Goal: Task Accomplishment & Management: Complete application form

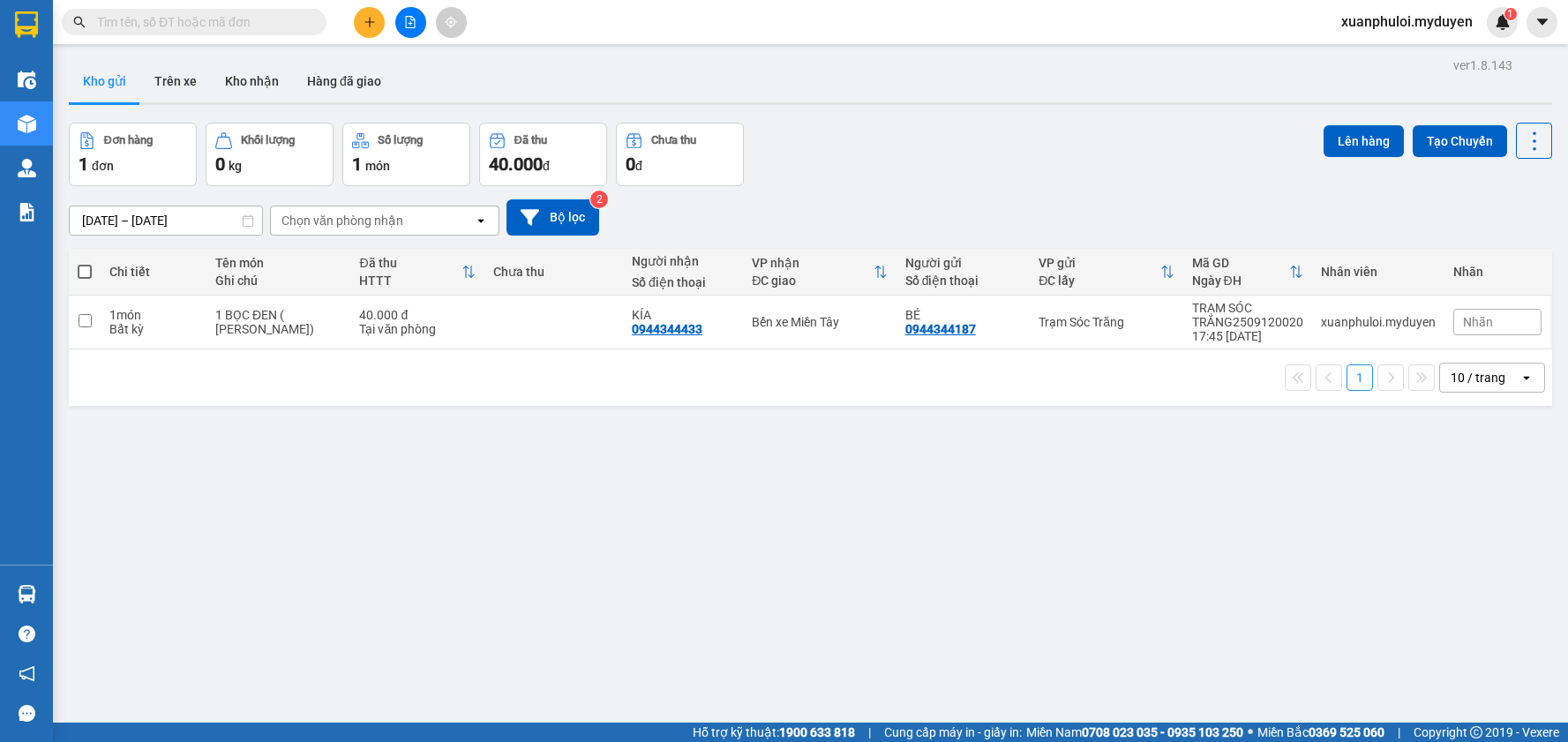
drag, startPoint x: 0, startPoint y: 0, endPoint x: 364, endPoint y: 21, distance: 364.6
click at [364, 21] on icon "plus" at bounding box center [370, 22] width 13 height 13
click at [392, 65] on div "Tạo đơn hàng" at bounding box center [430, 66] width 132 height 34
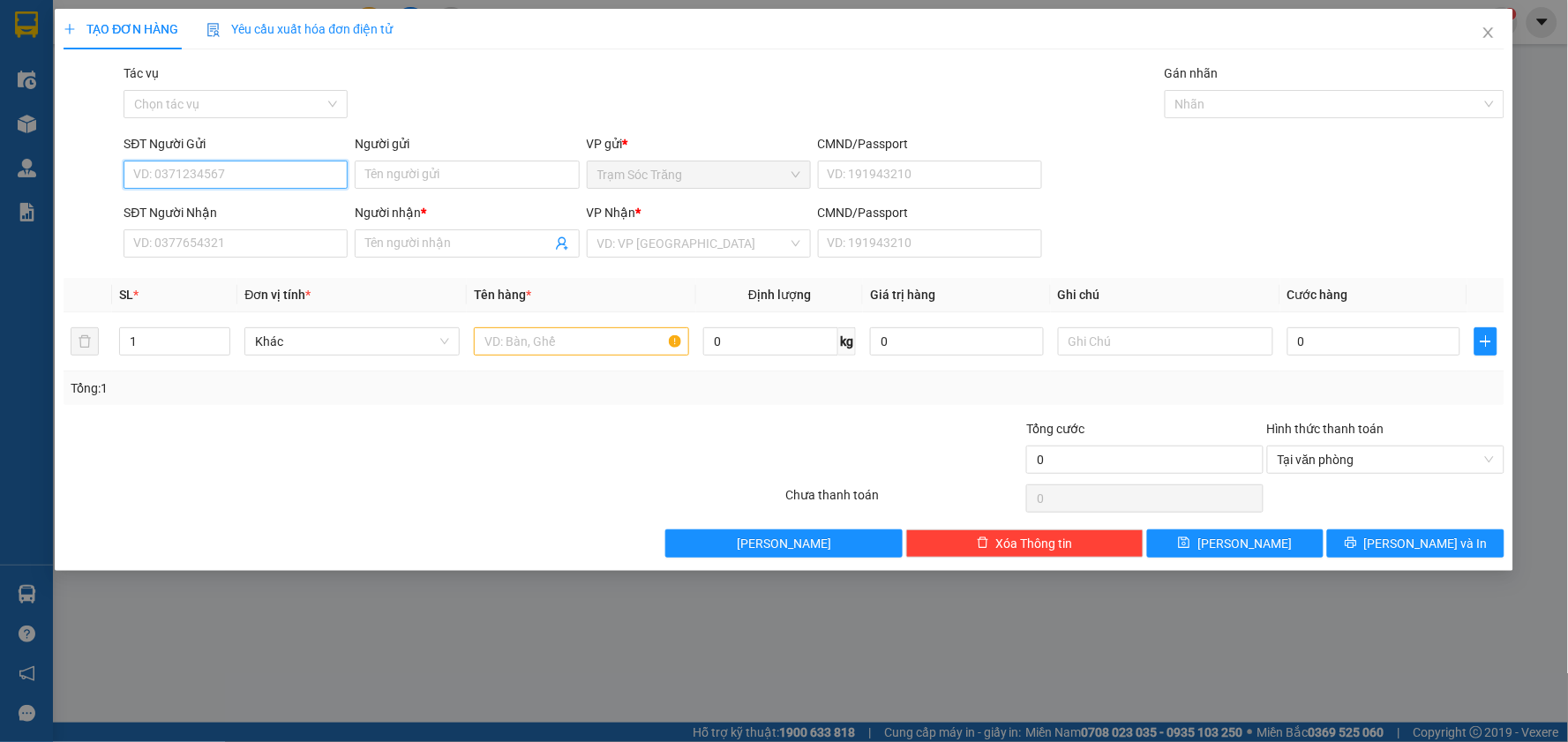
click at [222, 171] on input "SĐT Người Gửi" at bounding box center [235, 175] width 224 height 29
click at [221, 213] on div "0966600754 - HỮU" at bounding box center [236, 210] width 203 height 20
type input "0966600754"
type input "HỮU"
type input "0907229196"
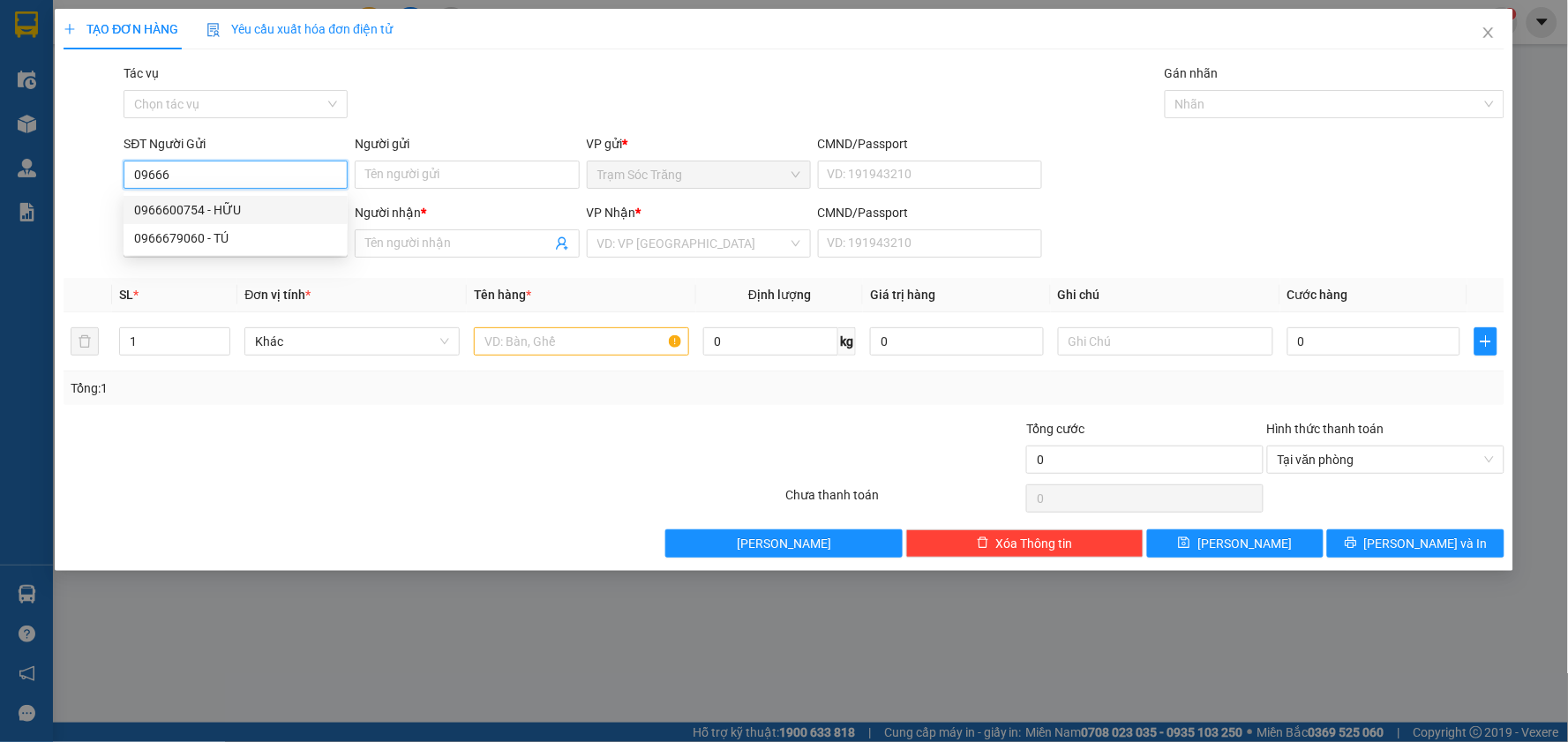
type input "HẢO"
type input "70.000"
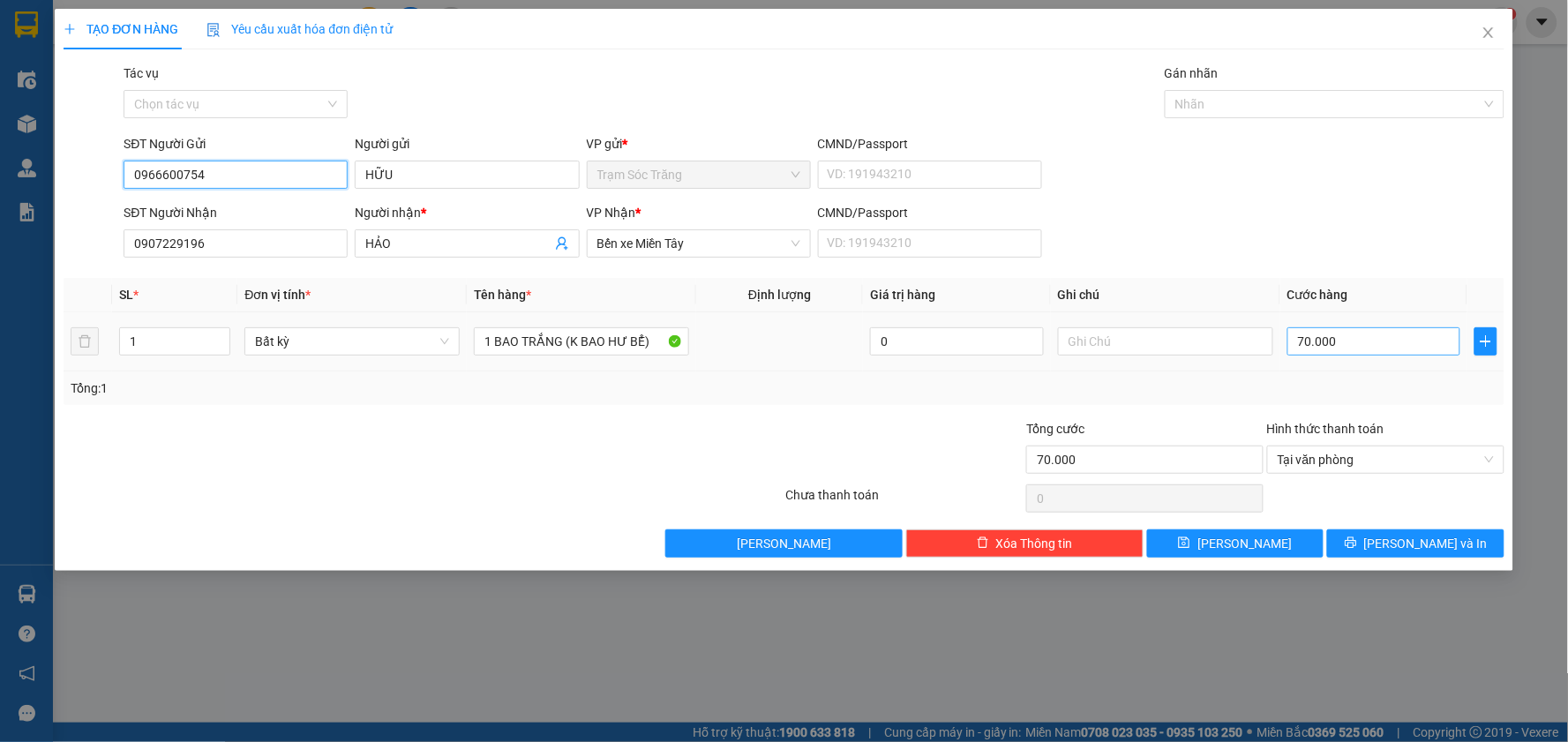
type input "0966600754"
click at [1334, 354] on input "70.000" at bounding box center [1374, 341] width 174 height 29
type input "4"
type input "40"
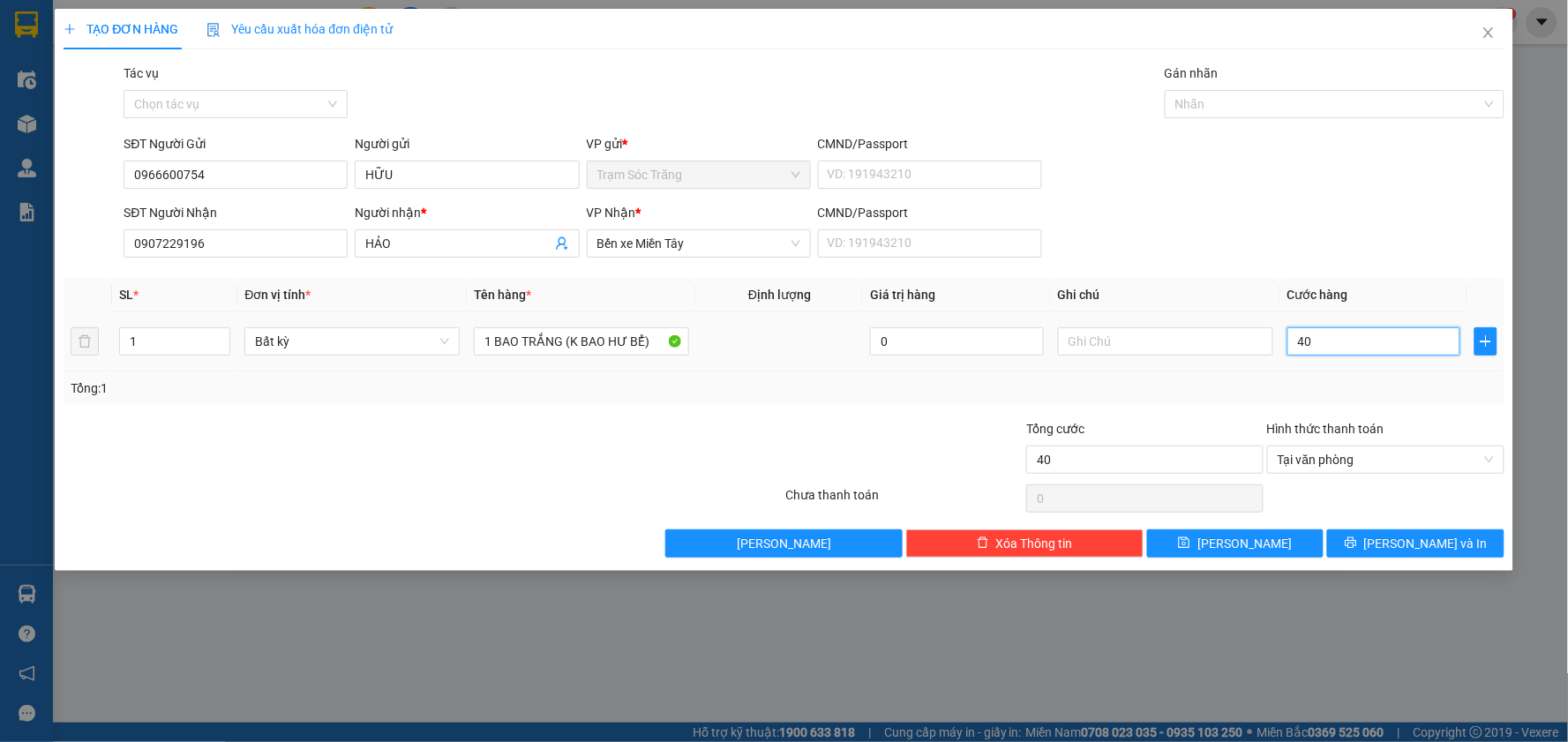
type input "400"
type input "4.000"
type input "40.000"
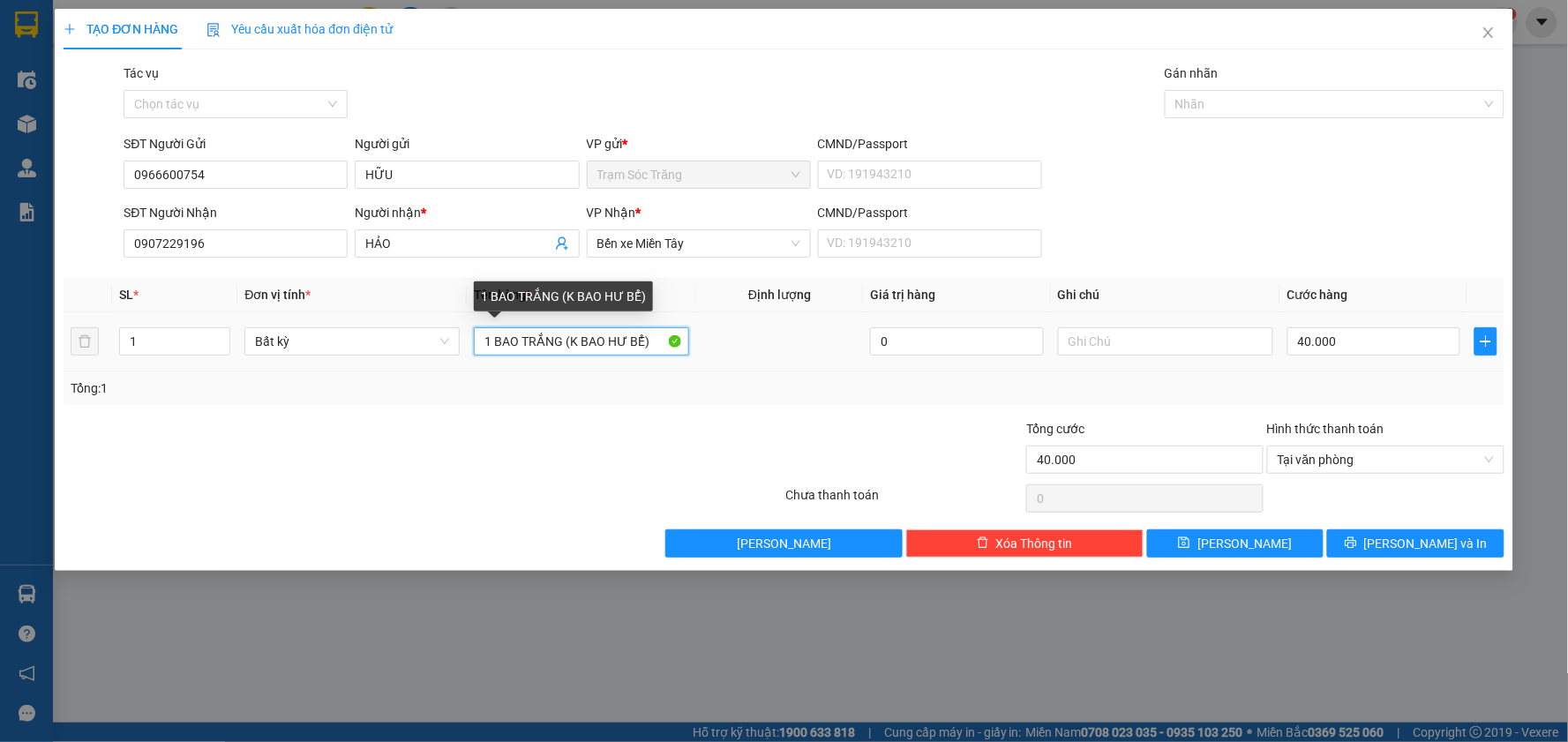
click at [556, 346] on input "1 BAO TRẮNG (K BAO HƯ BỂ)" at bounding box center [581, 341] width 215 height 29
click at [561, 347] on input "1 BAO TRẮNG (K BAO HƯ BỂ)" at bounding box center [581, 341] width 215 height 29
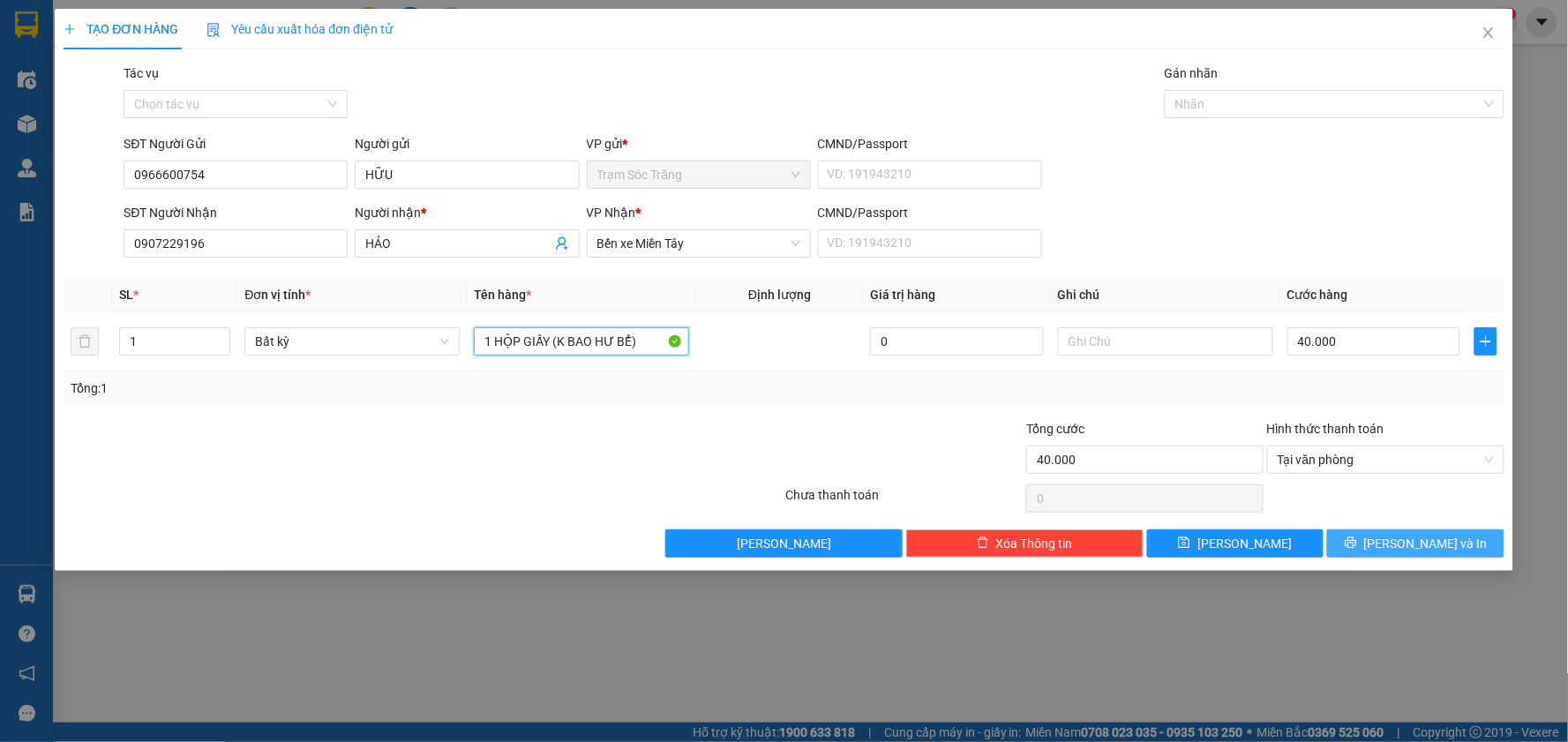
type input "1 HỘP GIẤY (K BAO HƯ BỂ)"
click at [1427, 548] on span "[PERSON_NAME] và In" at bounding box center [1425, 544] width 123 height 20
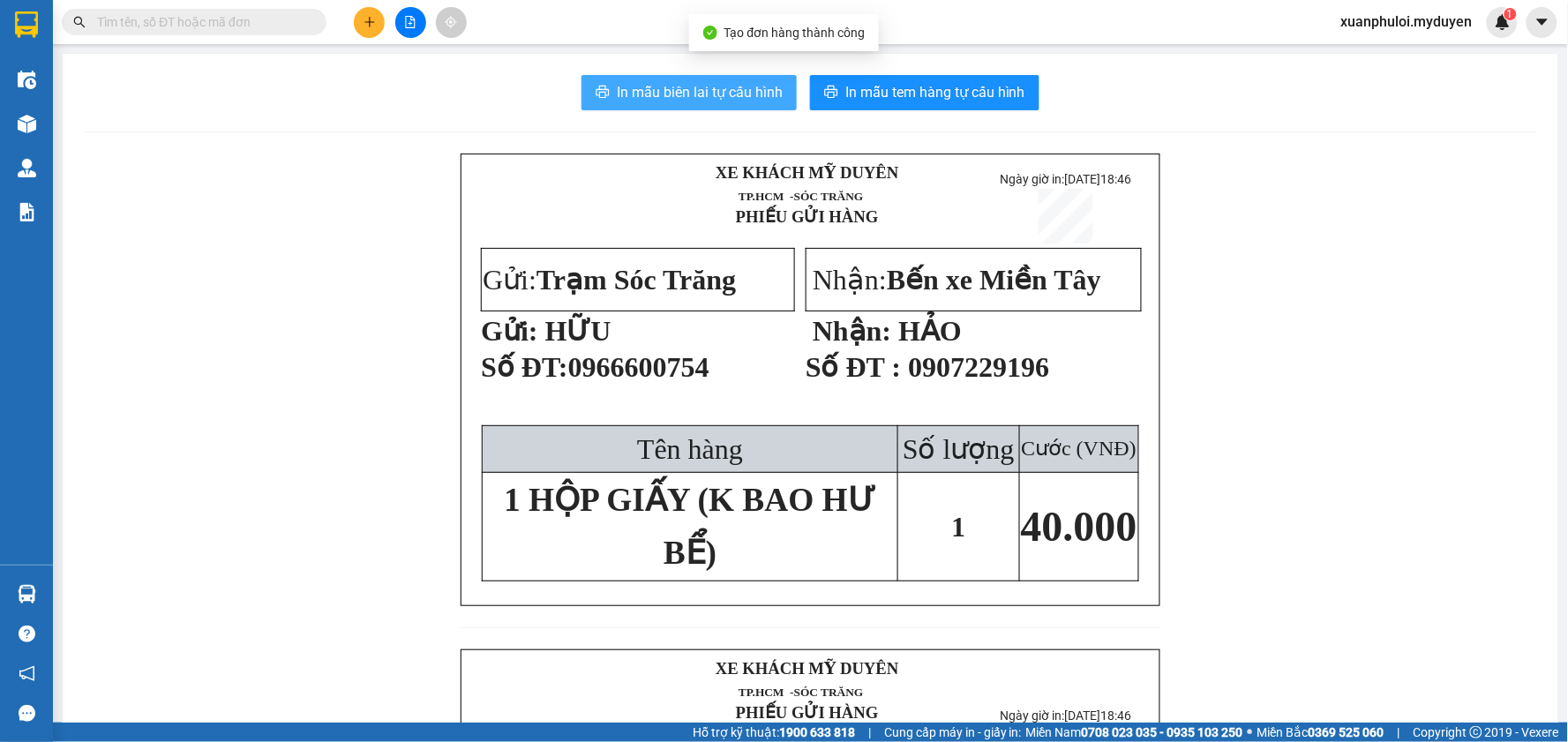
click at [648, 90] on span "In mẫu biên lai tự cấu hình" at bounding box center [699, 92] width 166 height 22
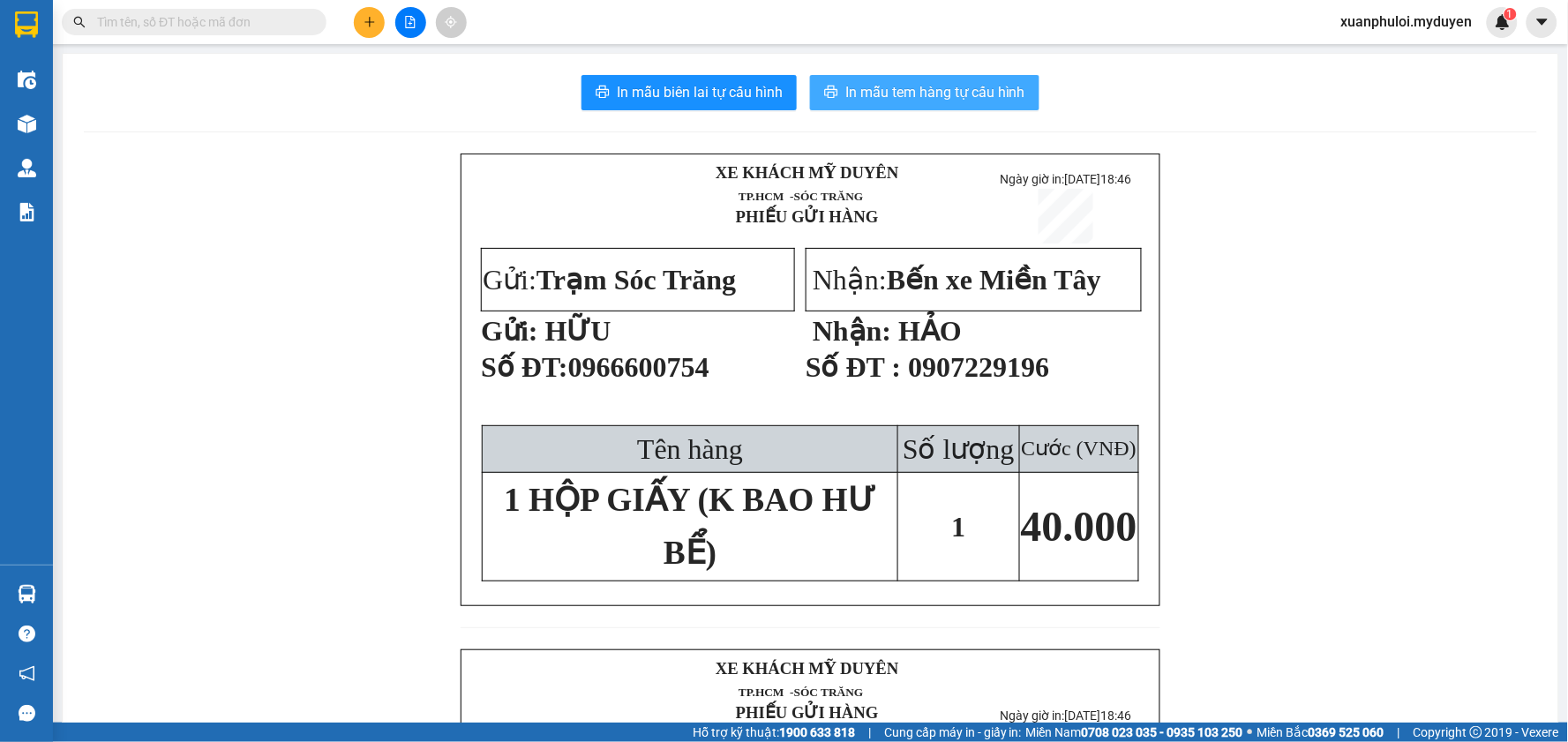
drag, startPoint x: 719, startPoint y: 159, endPoint x: 927, endPoint y: 99, distance: 216.5
click at [927, 99] on span "In mẫu tem hàng tự cấu hình" at bounding box center [935, 92] width 179 height 22
click at [360, 20] on button at bounding box center [369, 22] width 31 height 31
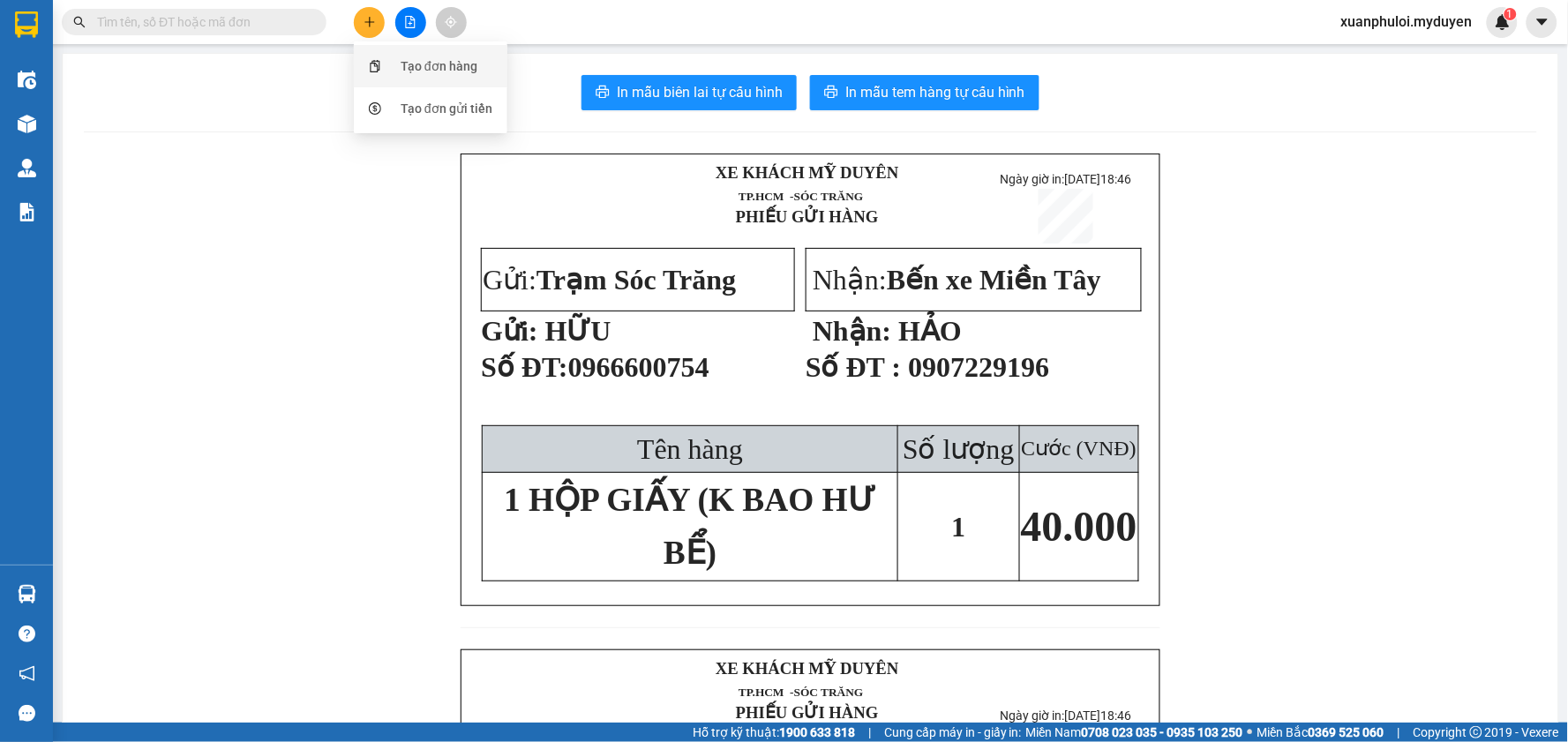
click at [468, 51] on div "Tạo đơn hàng" at bounding box center [430, 66] width 132 height 34
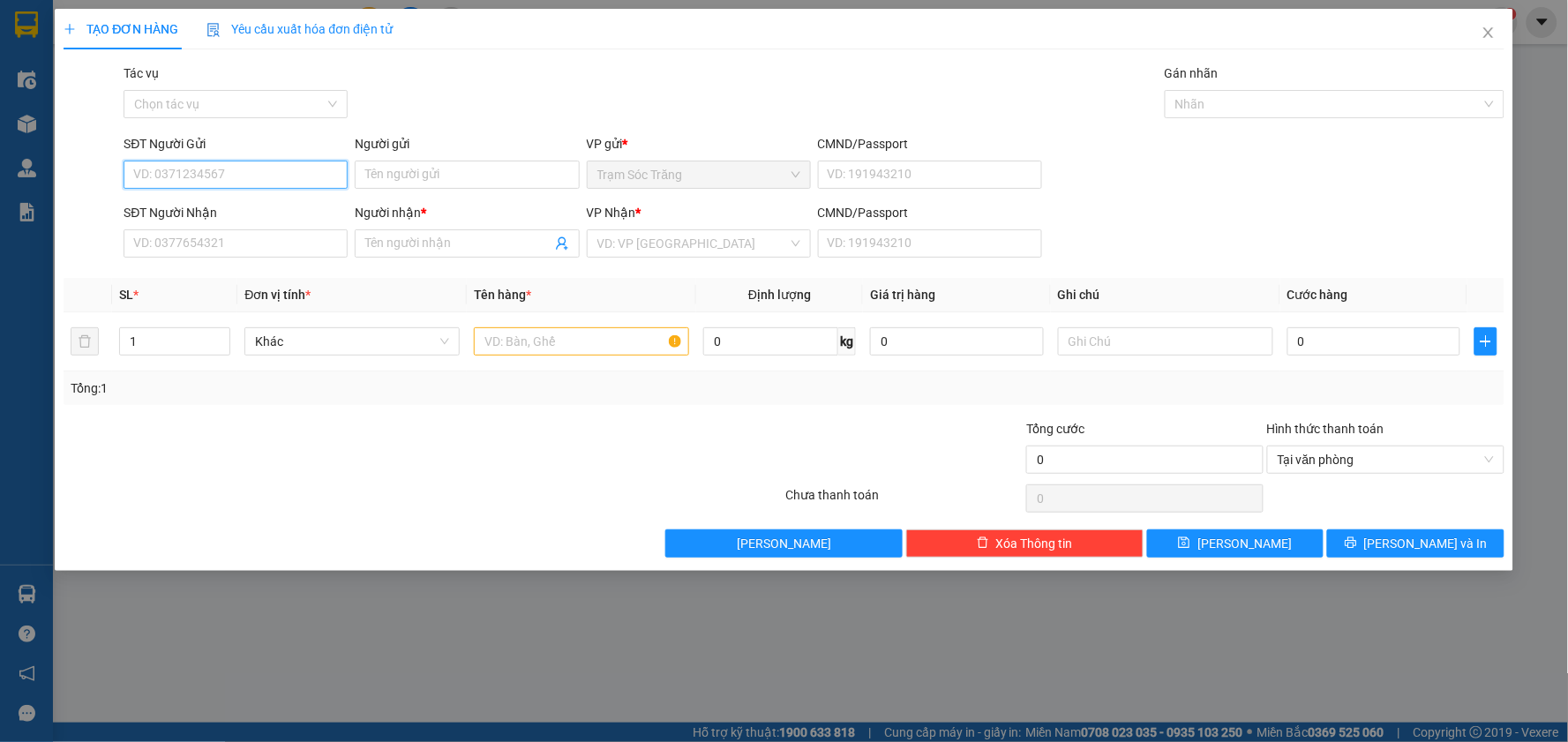
click at [256, 170] on input "SĐT Người Gửi" at bounding box center [235, 175] width 224 height 29
click at [260, 212] on div "0977253878 - CHỊ HẰNG" at bounding box center [236, 210] width 203 height 20
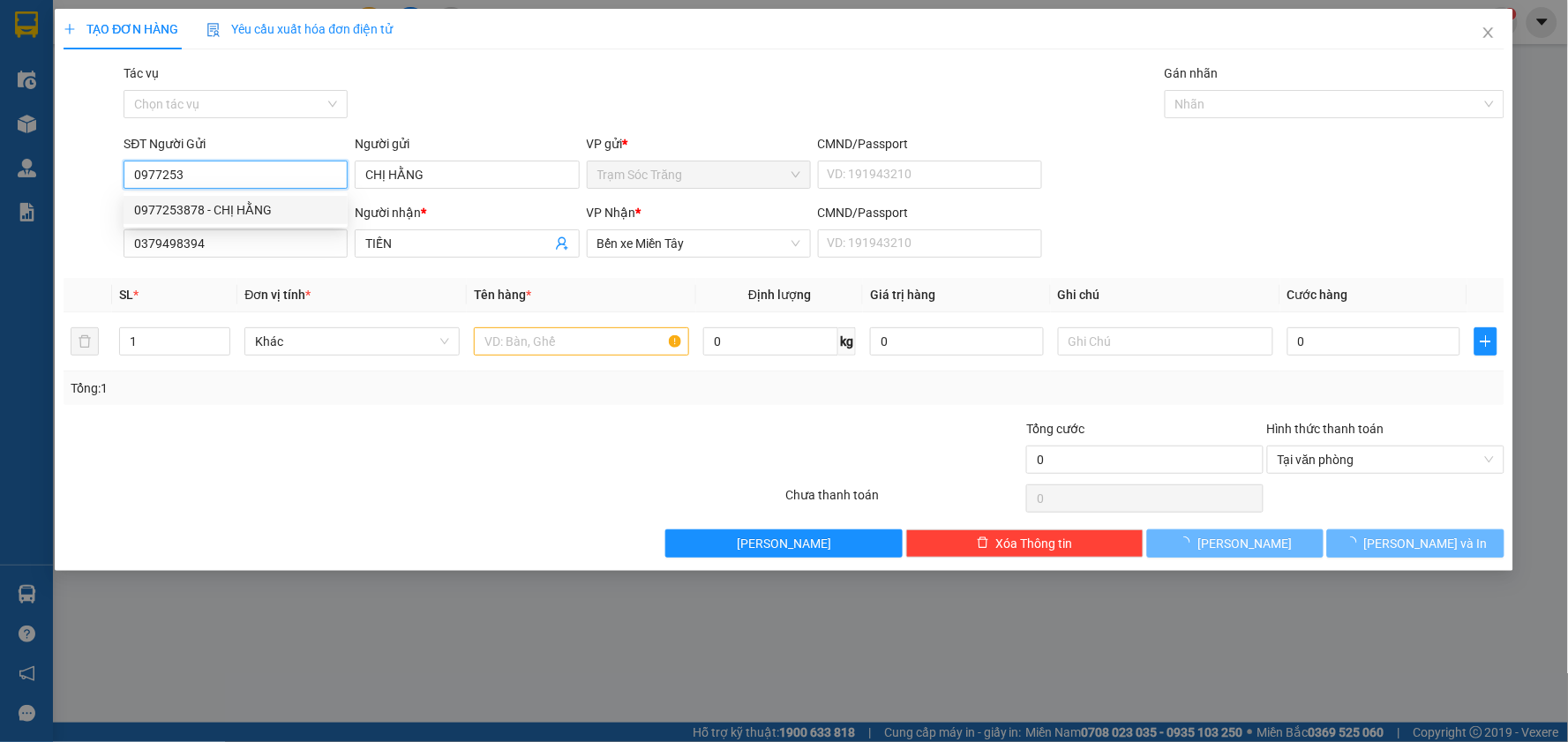
type input "0977253878"
type input "CHỊ HẰNG"
type input "0379498394"
type input "TIẾN"
type input "100.000"
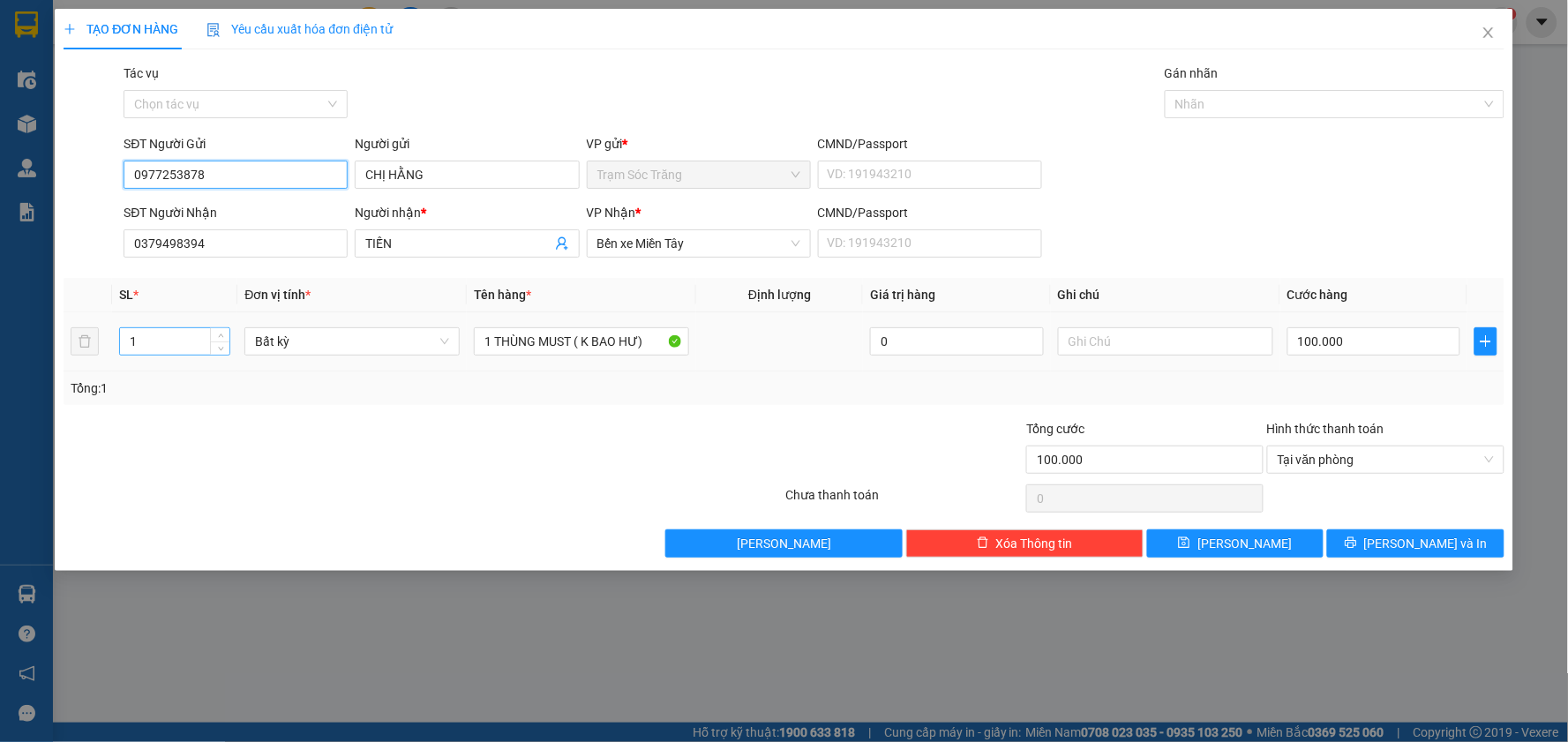
type input "0977253878"
drag, startPoint x: 164, startPoint y: 346, endPoint x: 127, endPoint y: 345, distance: 37.0
click at [127, 345] on input "1" at bounding box center [175, 341] width 109 height 27
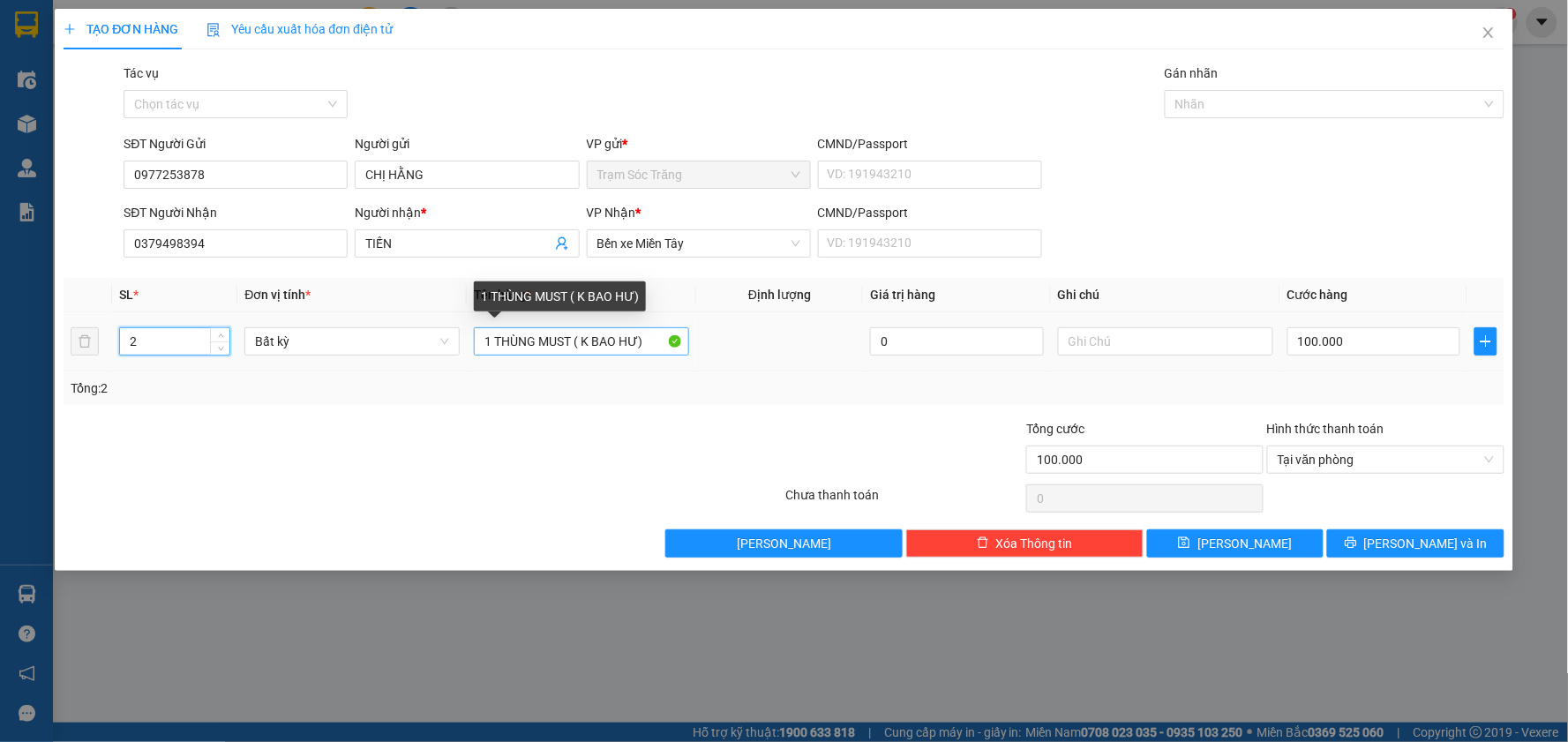
type input "2"
click at [491, 344] on input "1 THÙNG MUST ( K BAO HƯ)" at bounding box center [581, 341] width 215 height 29
type input "0"
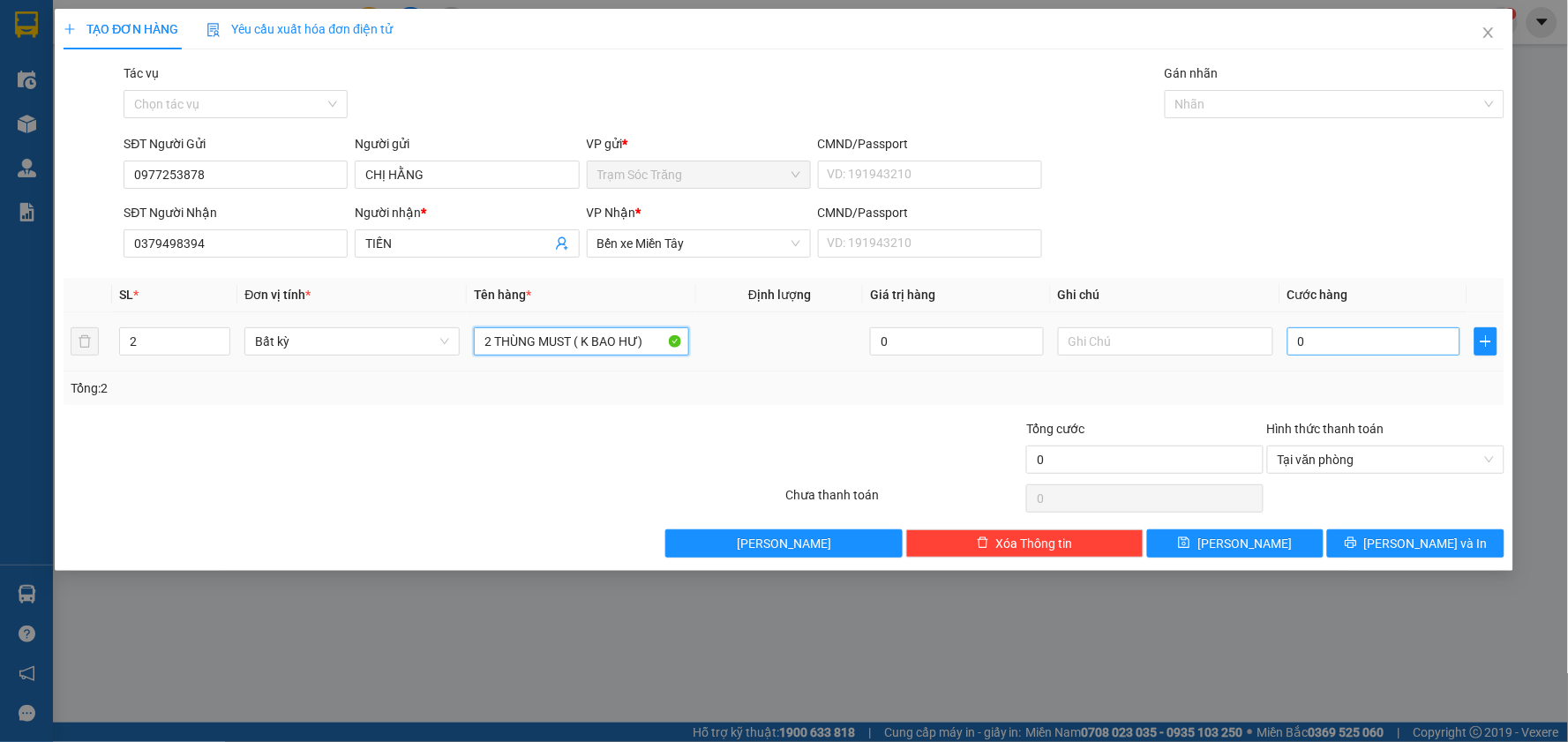
type input "2 THÙNG MUST ( K BAO HƯ)"
click at [1330, 344] on input "0" at bounding box center [1374, 341] width 174 height 29
type input "1"
type input "15"
type input "150"
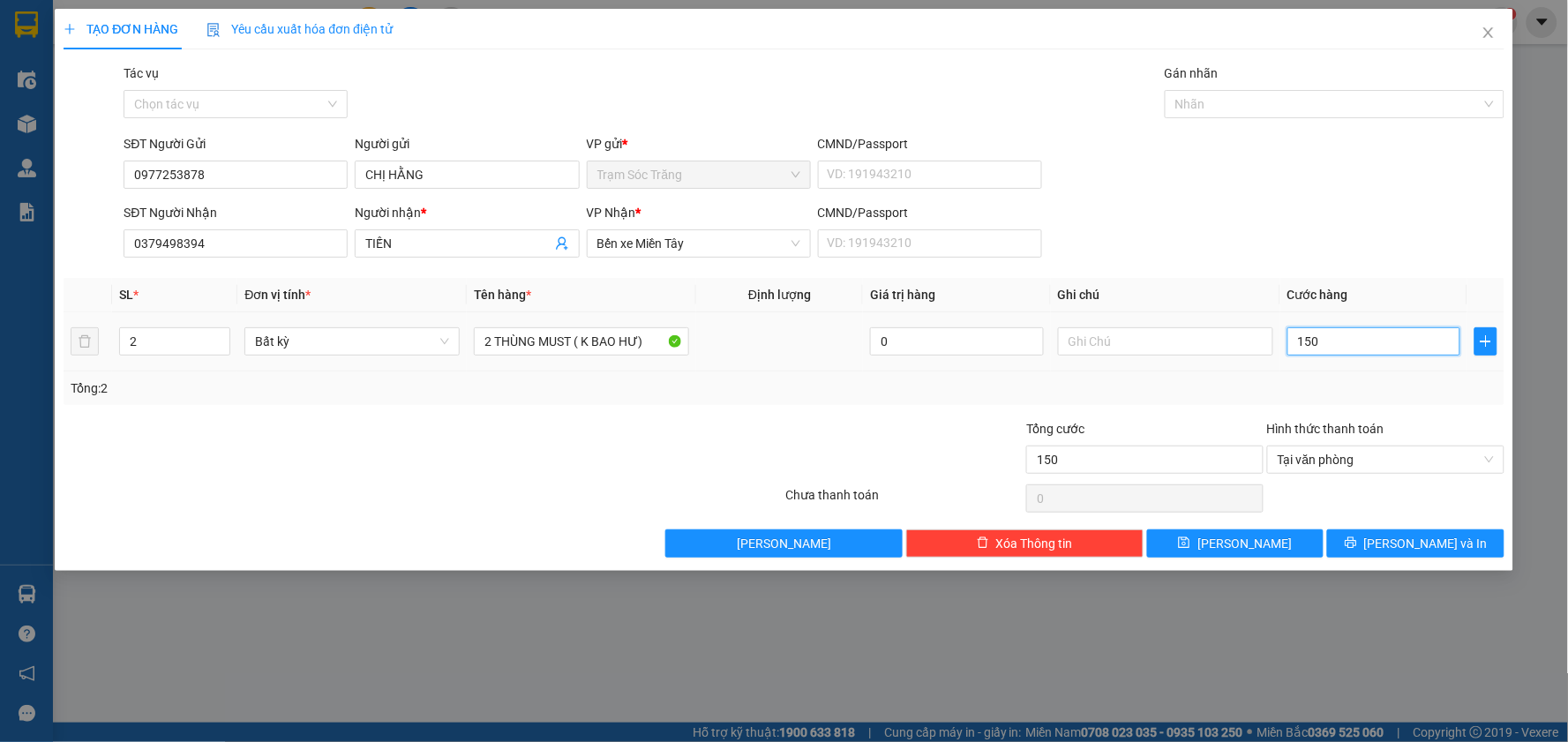
type input "1.500"
type input "15.000"
type input "150.000"
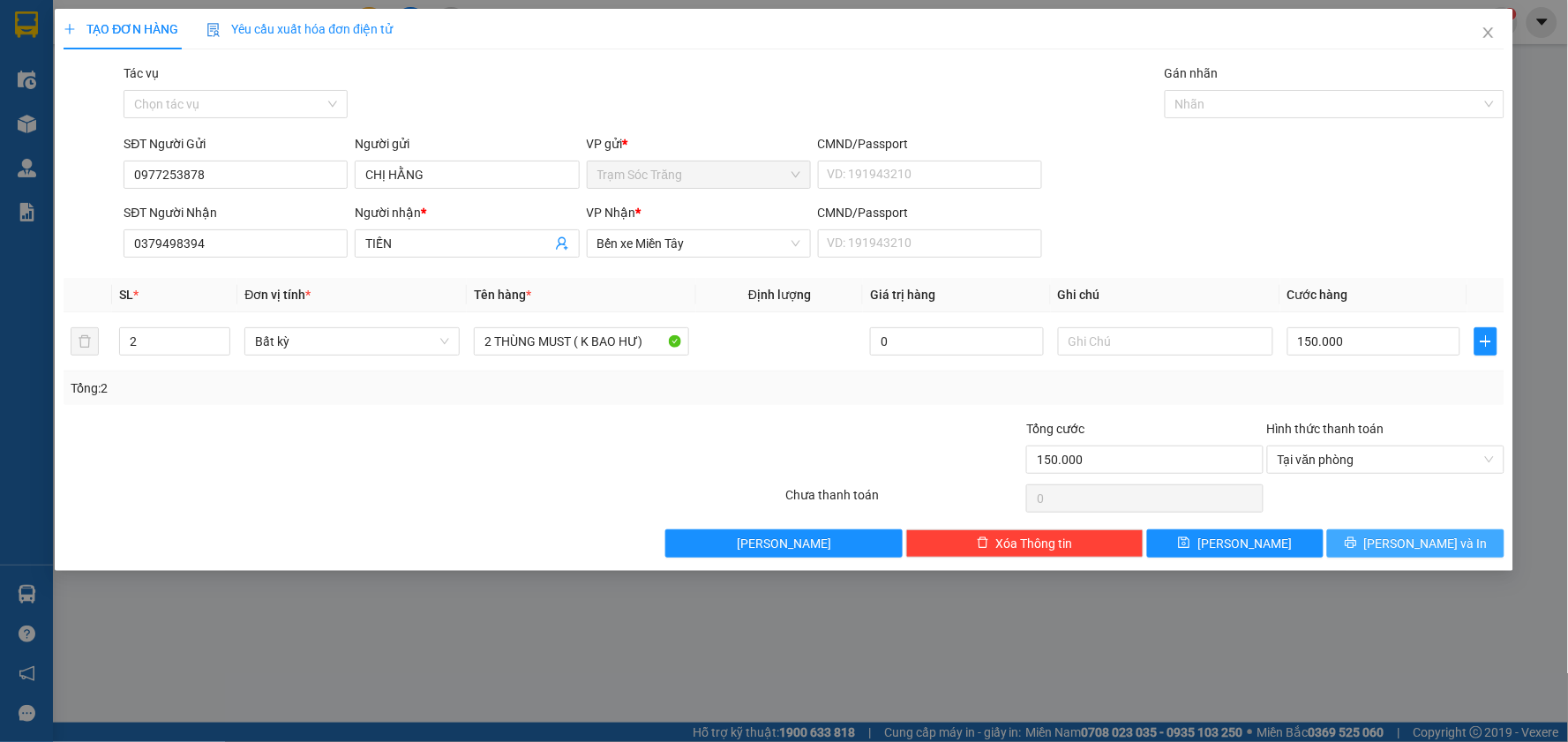
click at [1422, 545] on span "[PERSON_NAME] và In" at bounding box center [1425, 544] width 123 height 20
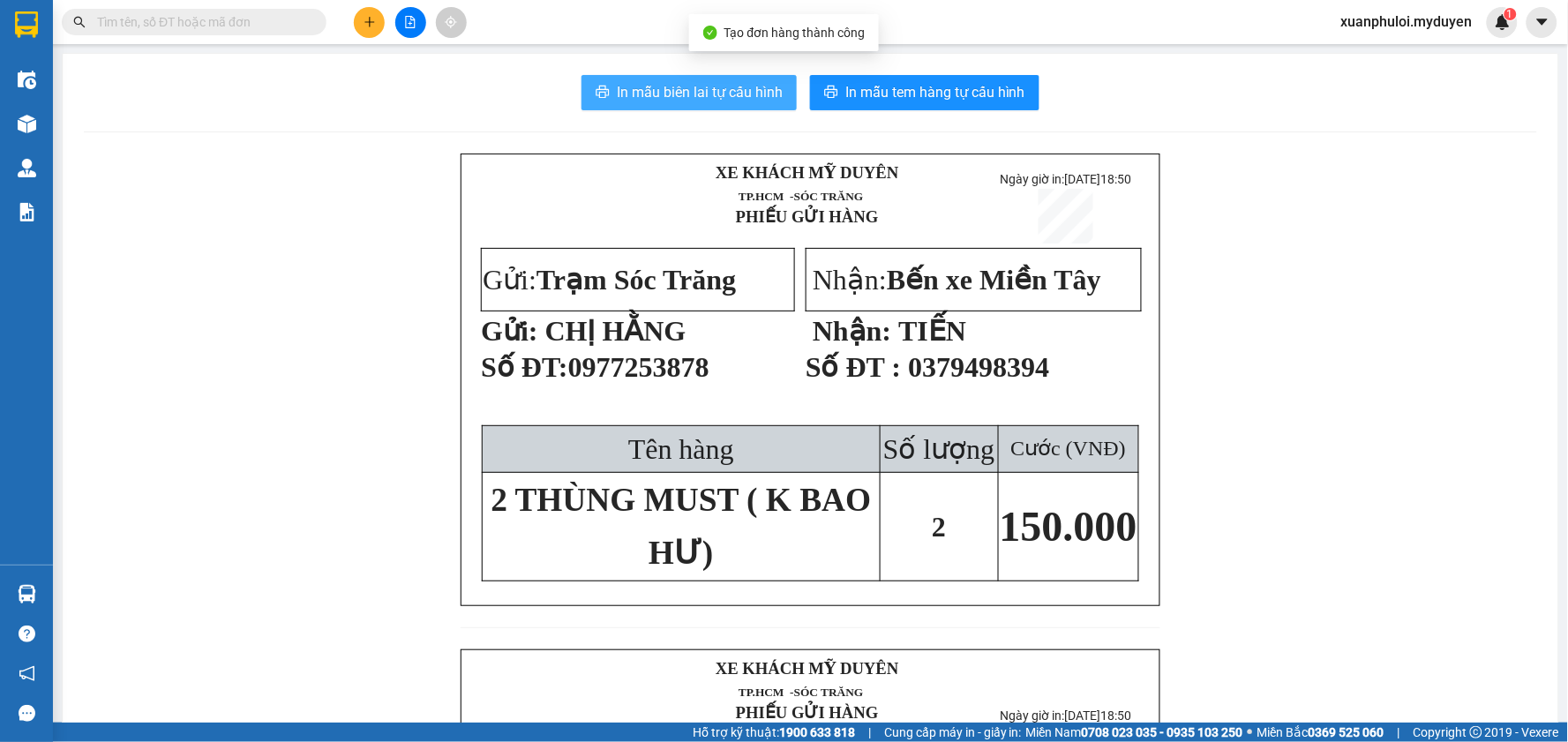
click at [691, 91] on span "In mẫu biên lai tự cấu hình" at bounding box center [699, 92] width 166 height 22
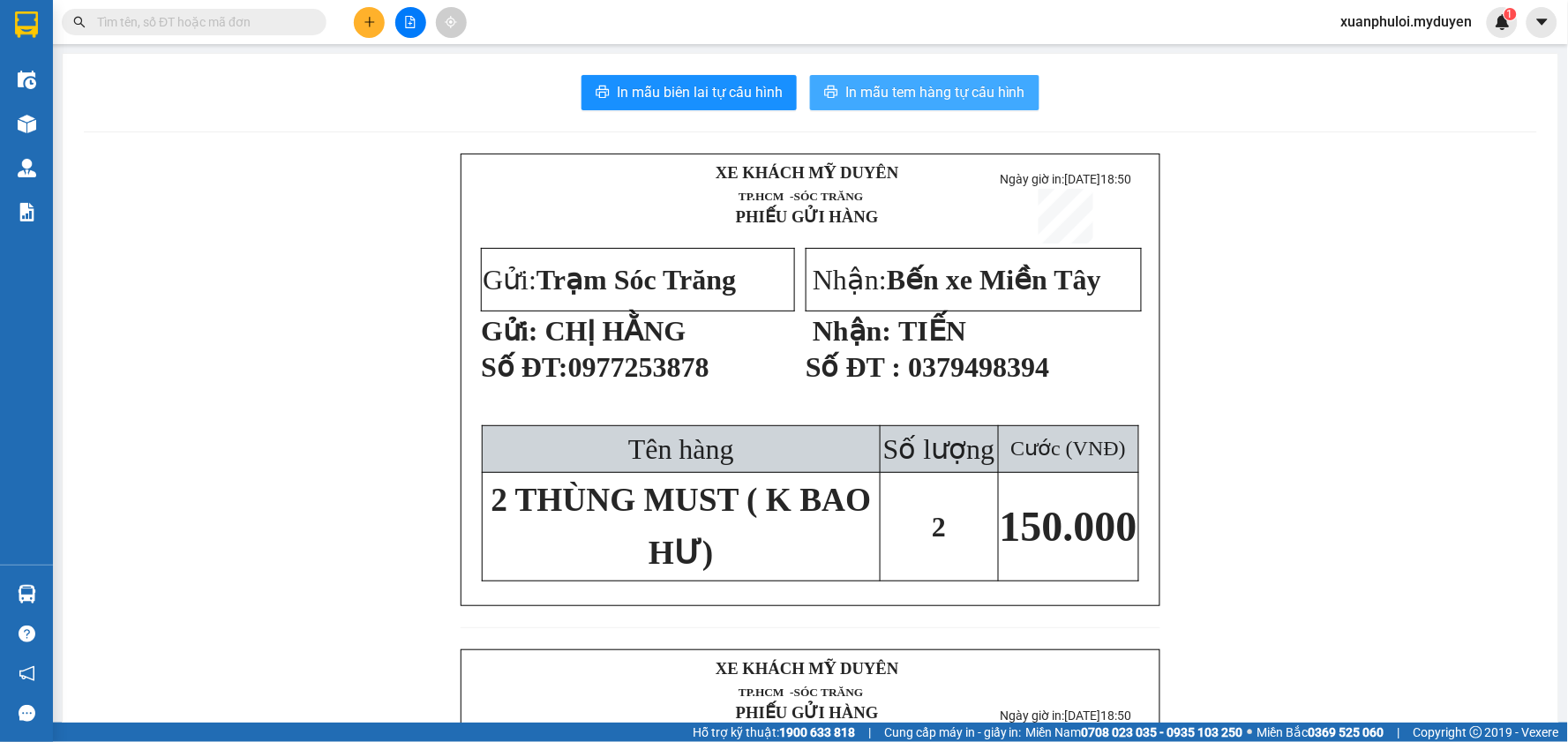
click at [965, 100] on span "In mẫu tem hàng tự cấu hình" at bounding box center [935, 92] width 179 height 22
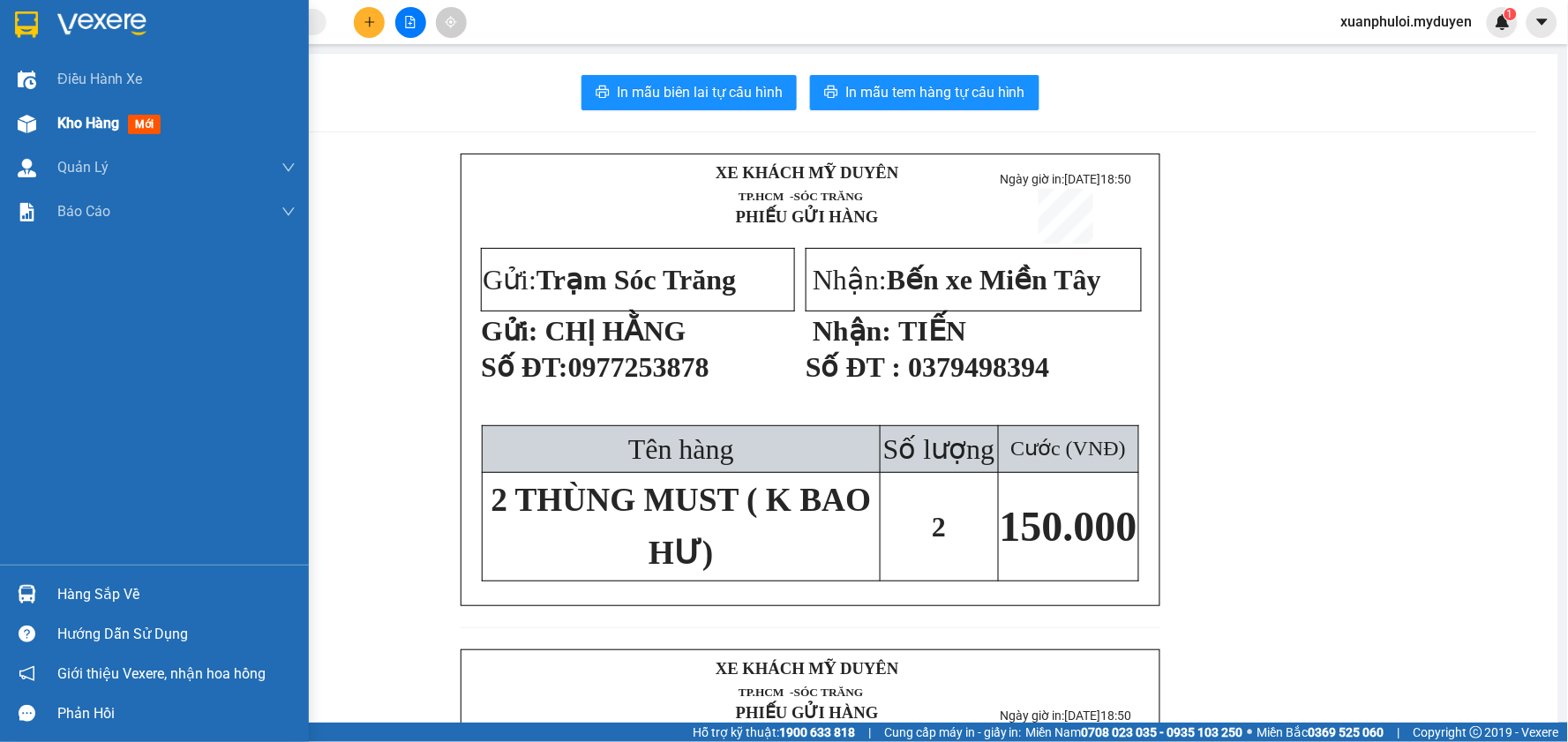
click at [44, 119] on div "Kho hàng mới" at bounding box center [154, 123] width 309 height 44
